Goal: Go to known website: Access a specific website the user already knows

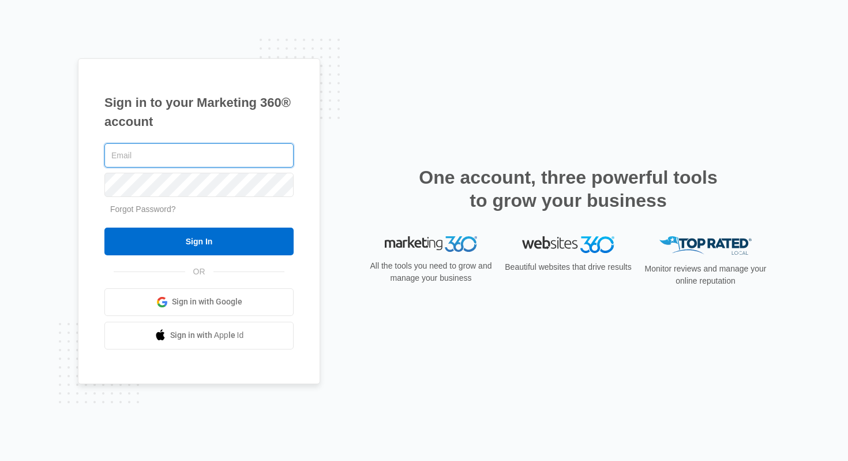
click at [187, 159] on input "text" at bounding box center [198, 155] width 189 height 24
click at [0, 416] on com-1password-button at bounding box center [0, 461] width 0 height 0
type input "[PERSON_NAME][EMAIL_ADDRESS][DOMAIN_NAME]"
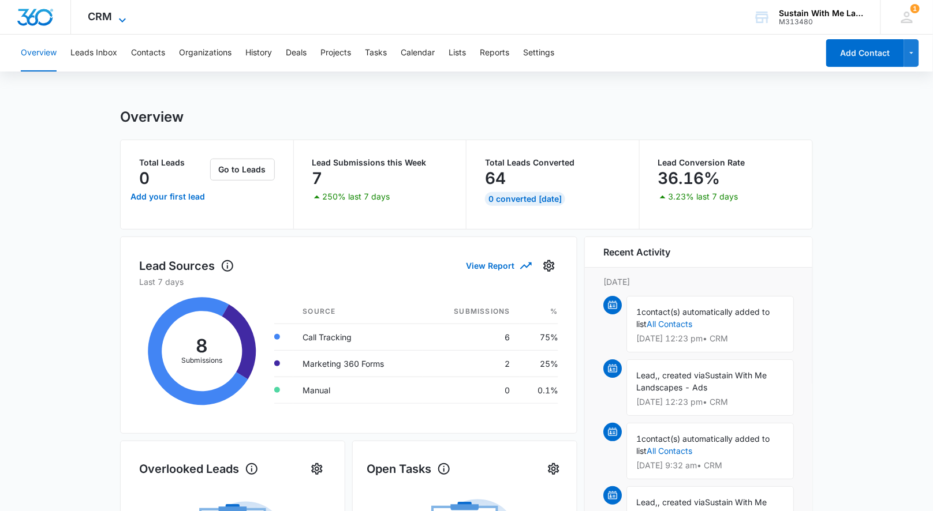
click at [115, 16] on icon at bounding box center [122, 20] width 14 height 14
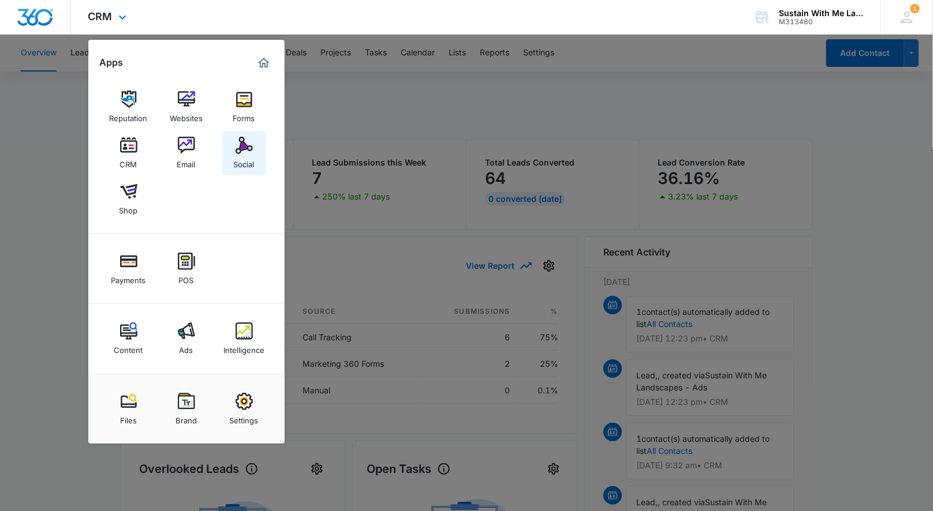
click at [247, 145] on img at bounding box center [243, 145] width 17 height 17
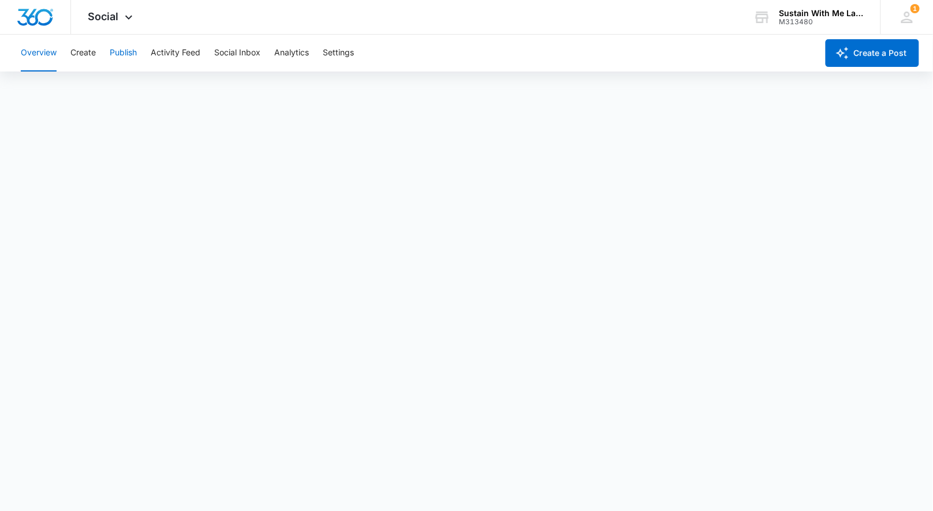
click at [136, 52] on button "Publish" at bounding box center [123, 53] width 27 height 37
